Goal: Find contact information: Obtain details needed to contact an individual or organization

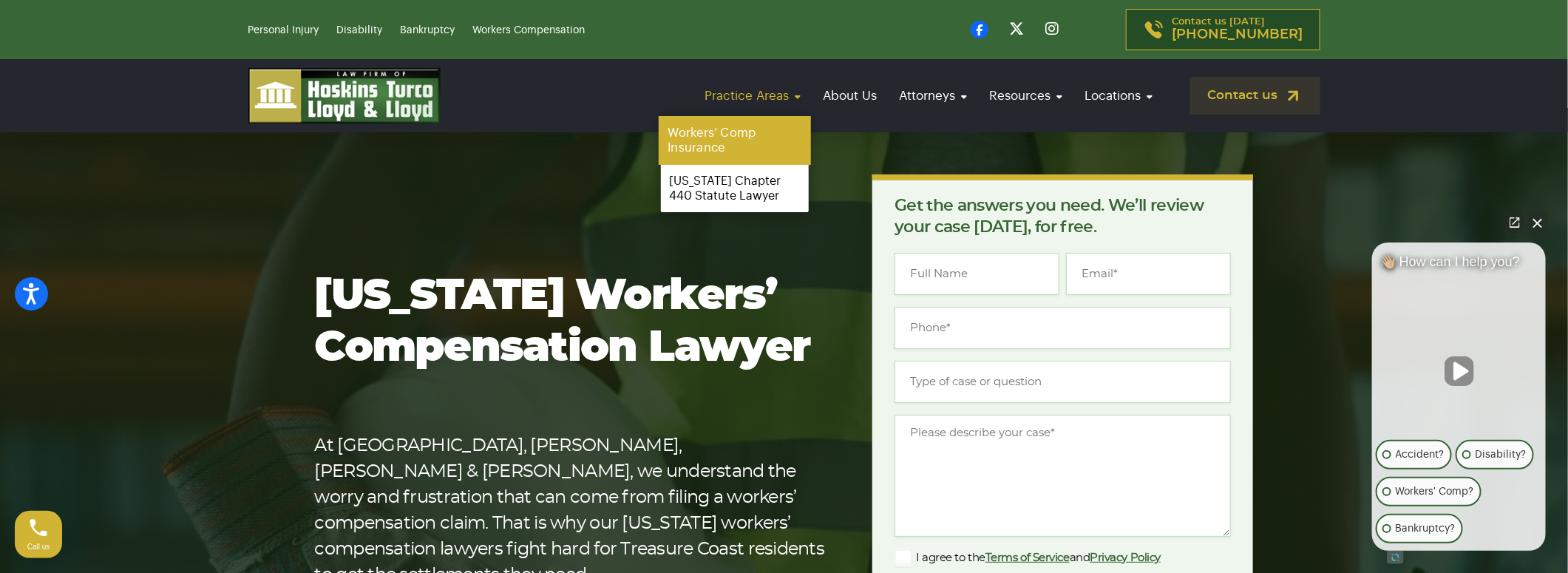
click at [721, 141] on link "Workers’ Comp Insurance" at bounding box center [735, 141] width 152 height 49
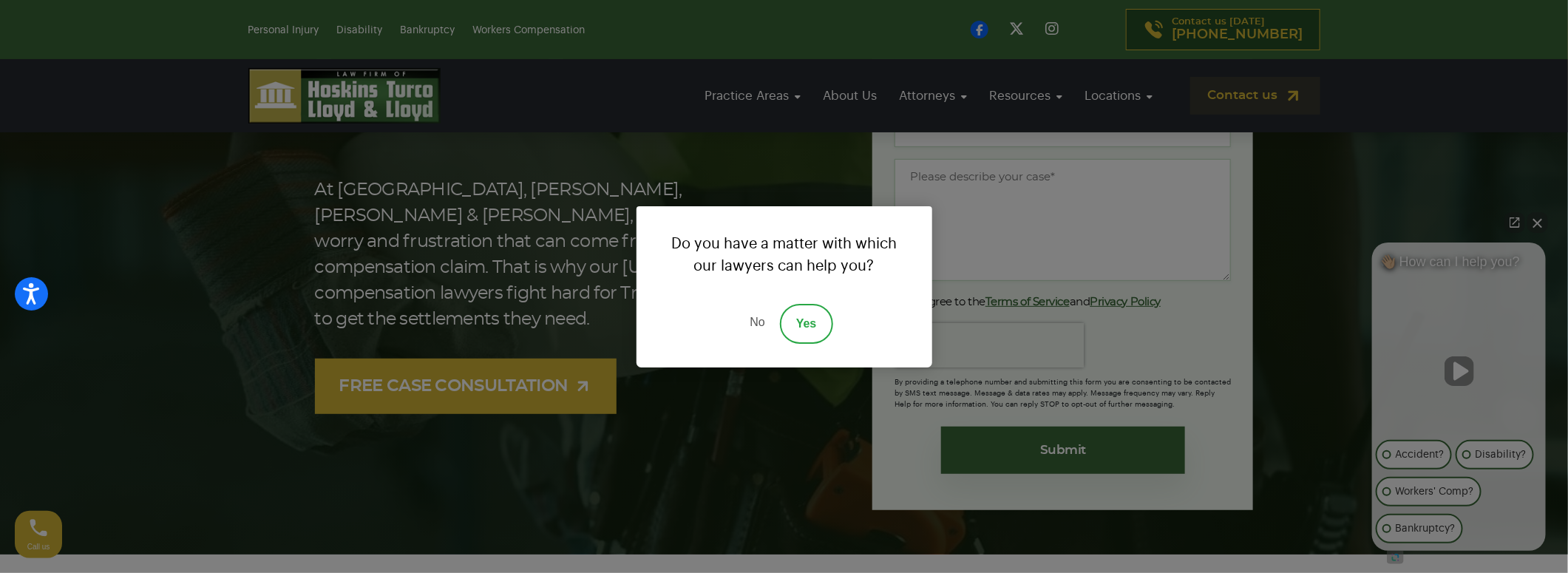
scroll to position [295, 0]
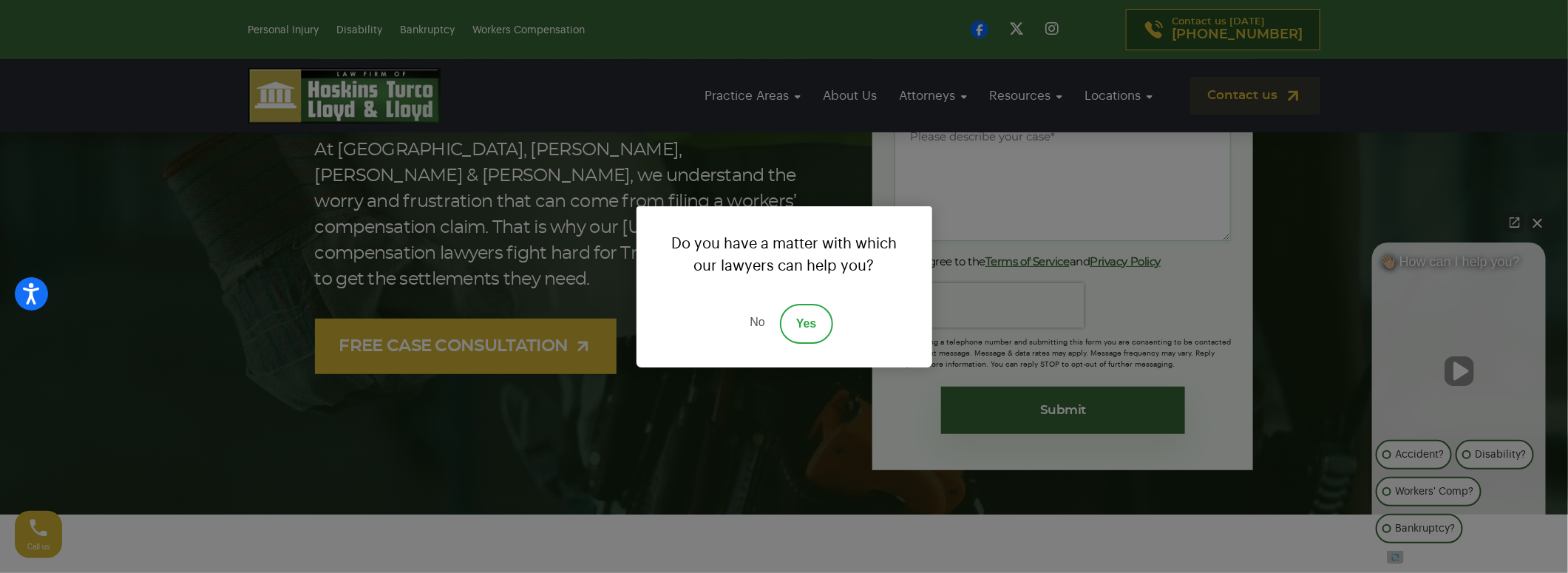
drag, startPoint x: 758, startPoint y: 321, endPoint x: 743, endPoint y: 307, distance: 20.5
click at [758, 321] on link "No" at bounding box center [757, 323] width 45 height 40
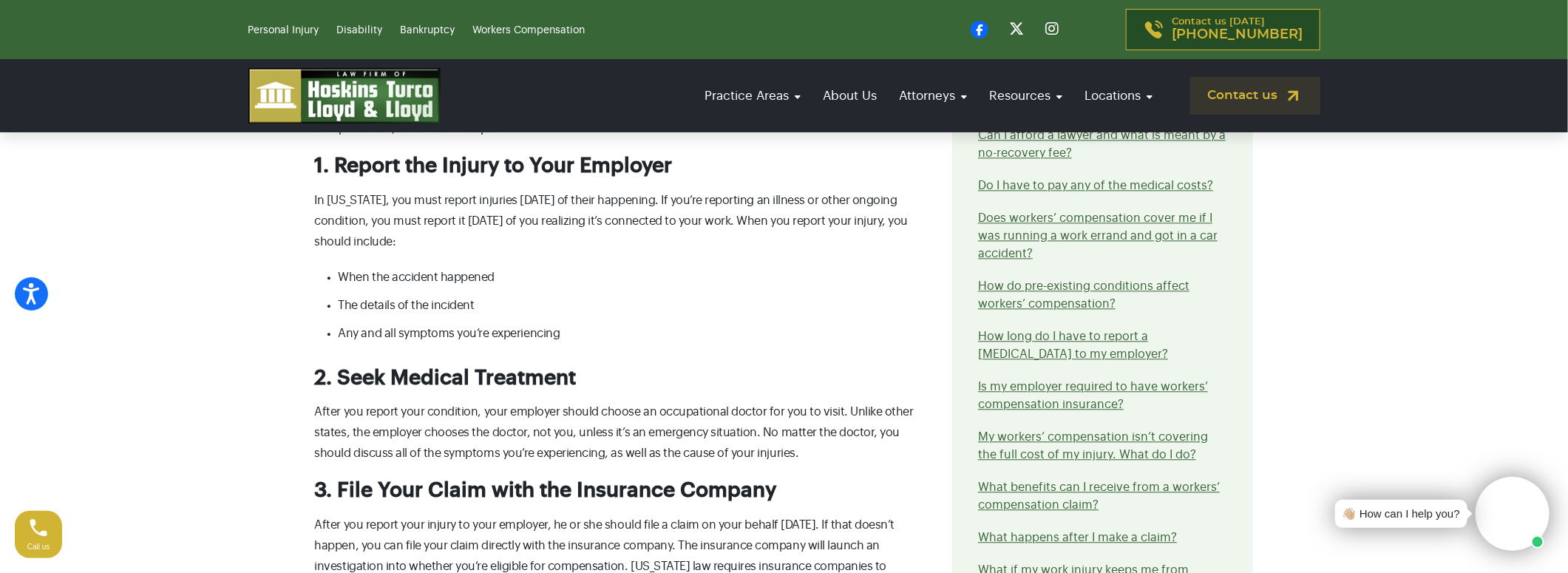
scroll to position [1996, 0]
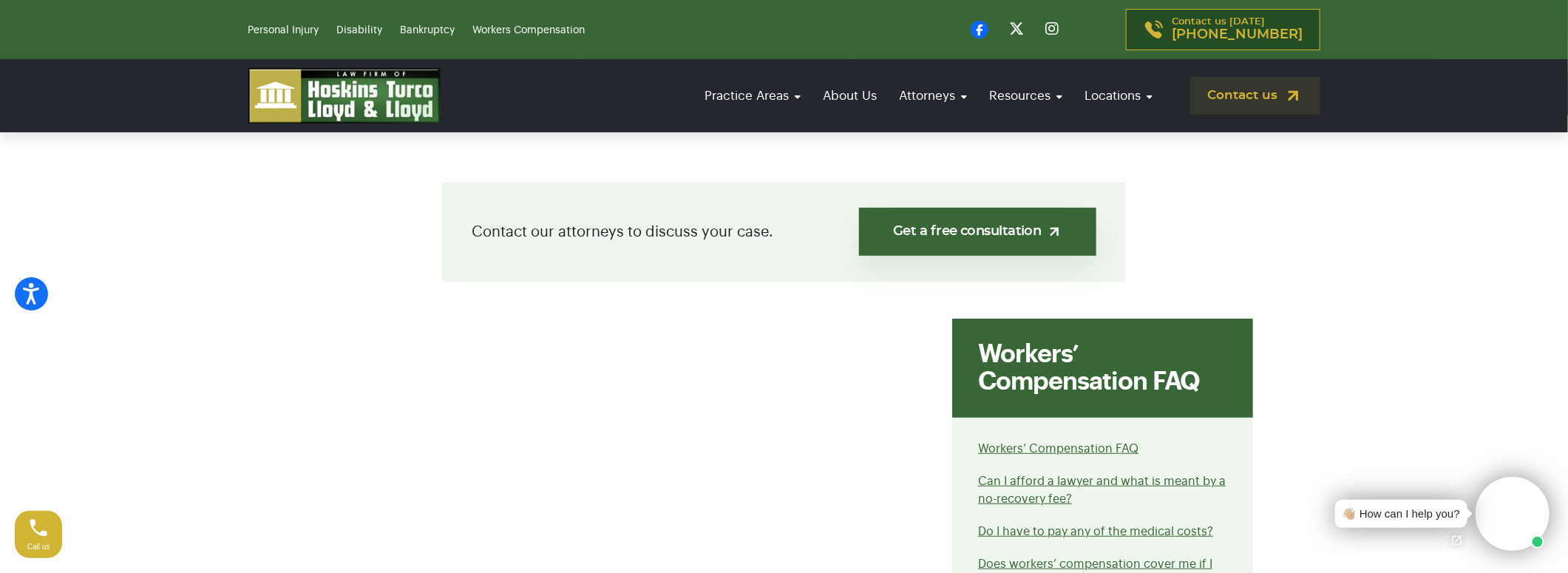
scroll to position [369, 0]
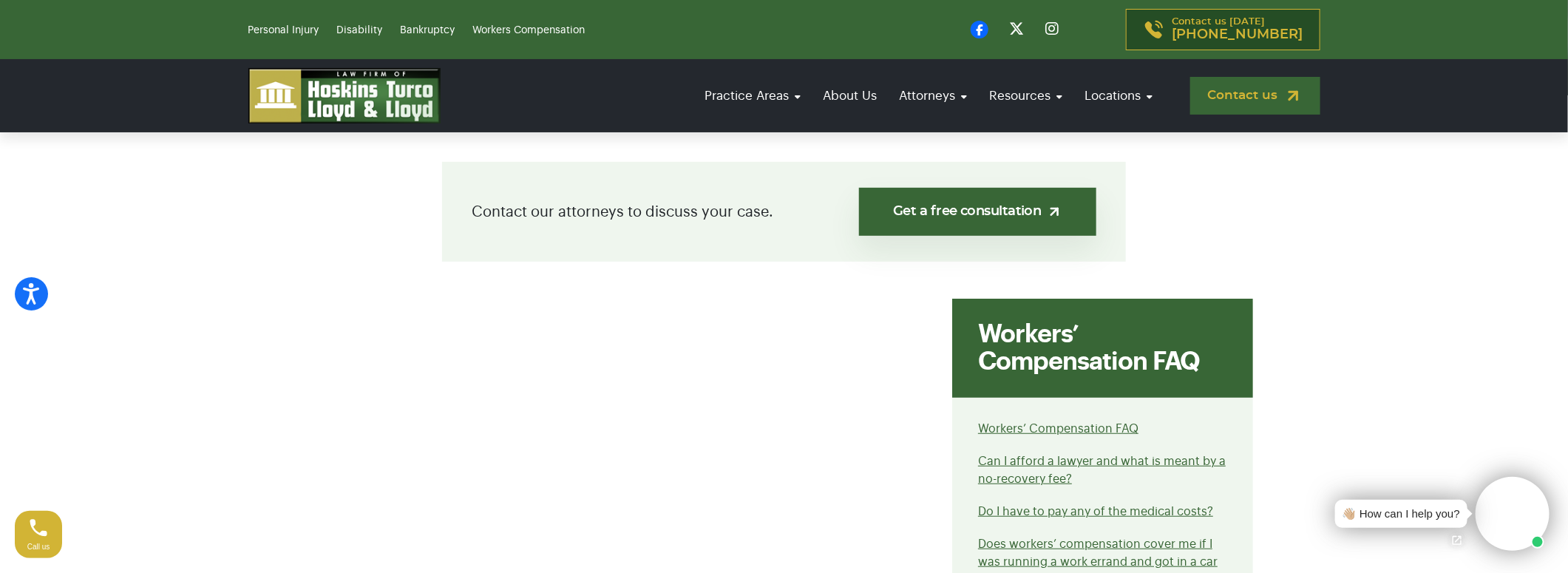
click at [1223, 99] on link "Contact us" at bounding box center [1255, 95] width 130 height 38
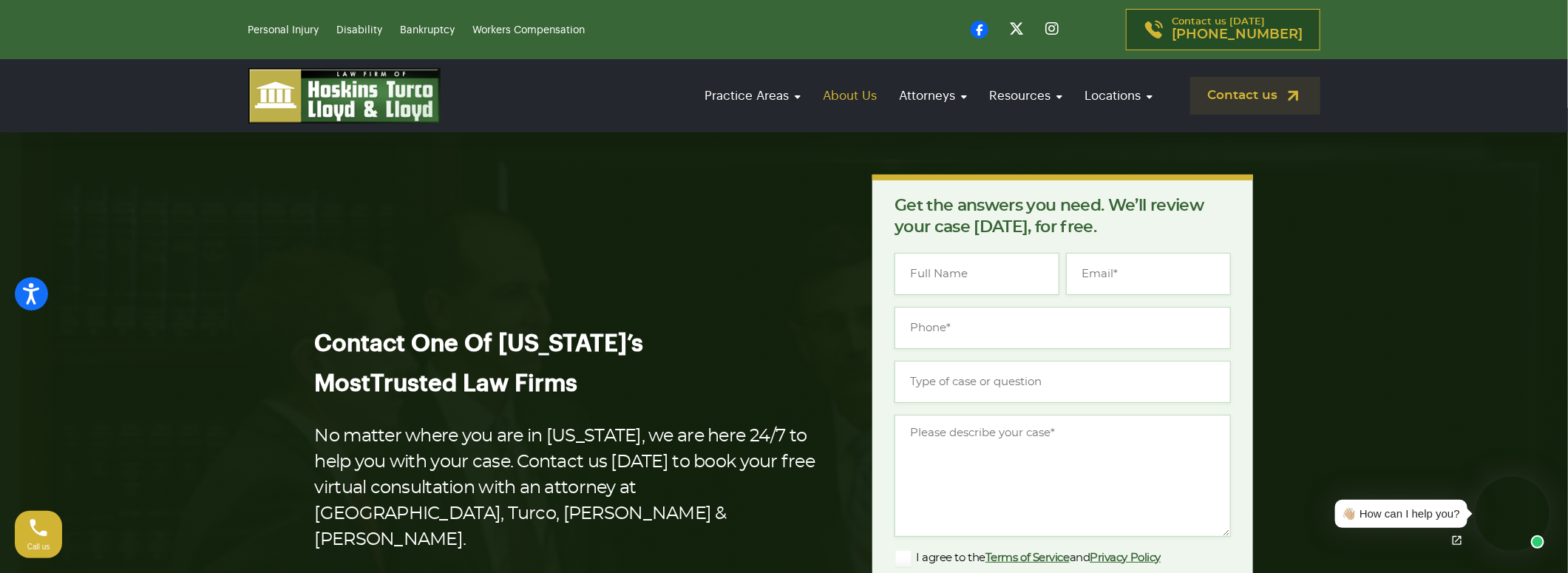
click at [858, 95] on link "About Us" at bounding box center [851, 96] width 69 height 42
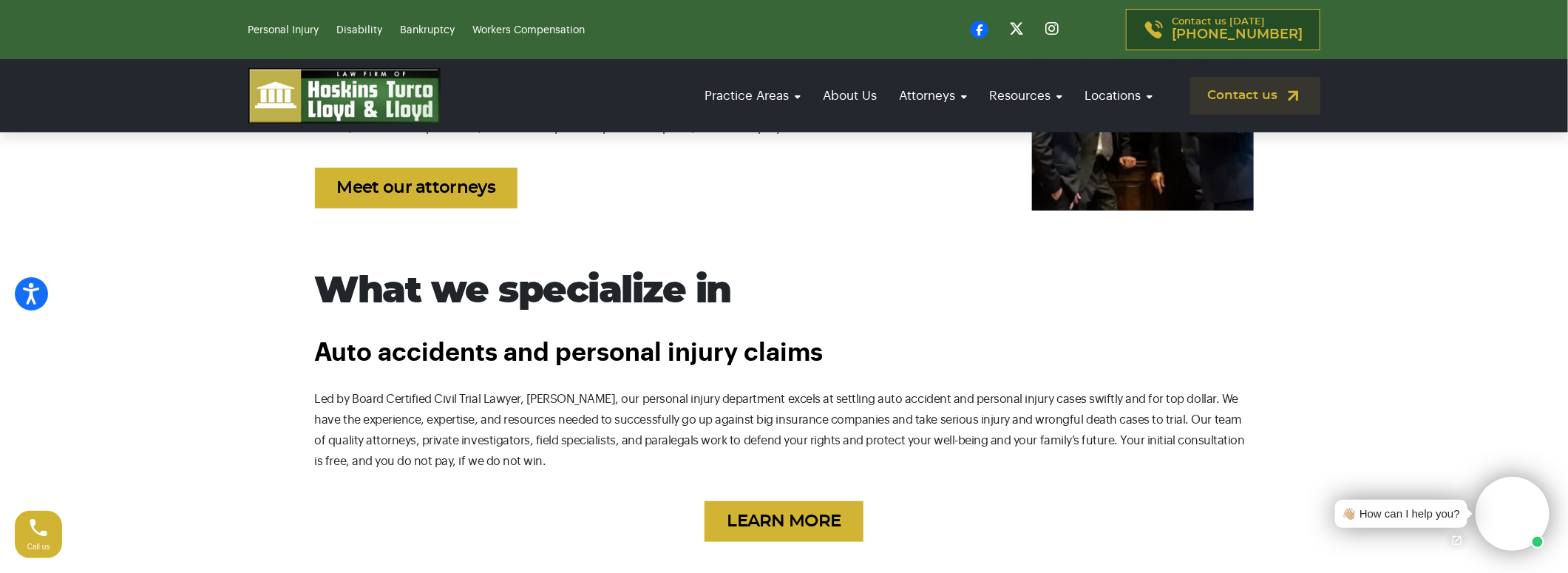
scroll to position [739, 0]
